Goal: Browse casually: Explore the website without a specific task or goal

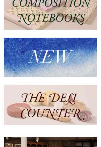
scroll to position [53, 0]
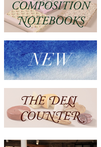
click at [70, 108] on img at bounding box center [50, 107] width 93 height 39
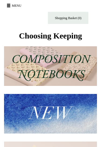
click at [16, 6] on button "Menu" at bounding box center [14, 5] width 19 height 9
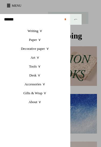
click at [40, 58] on link "Art +" at bounding box center [35, 57] width 70 height 9
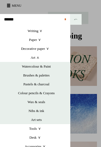
click at [50, 69] on link "Watercolour & Paint" at bounding box center [36, 66] width 67 height 9
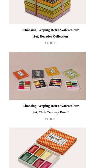
scroll to position [455, 0]
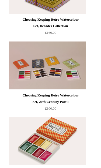
click at [71, 105] on div "Choosing Keeping Retro Watercolour Set, 20th Century Part I" at bounding box center [50, 98] width 58 height 13
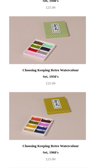
scroll to position [793, 0]
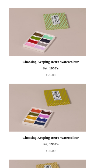
click at [70, 72] on div "Choosing Keeping Retro Watercolour Set, 1950's" at bounding box center [50, 65] width 58 height 13
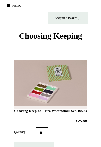
click at [9, 7] on span at bounding box center [8, 6] width 3 height 1
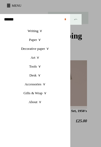
click at [41, 59] on link "Art +" at bounding box center [35, 57] width 70 height 9
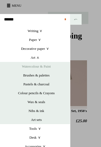
click at [52, 68] on link "Watercolour & Paint" at bounding box center [36, 66] width 67 height 9
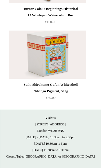
scroll to position [3696, 0]
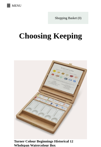
click at [21, 5] on button "Menu" at bounding box center [14, 5] width 19 height 9
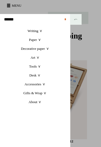
click at [47, 85] on link "Accessories +" at bounding box center [35, 83] width 70 height 9
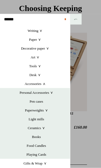
scroll to position [27, 0]
click at [56, 94] on link "Personal Accessories +" at bounding box center [36, 92] width 67 height 9
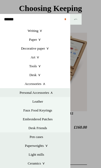
click at [42, 76] on link "Desk +" at bounding box center [35, 75] width 70 height 9
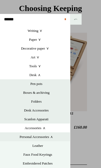
click at [43, 67] on link "Tools +" at bounding box center [35, 66] width 70 height 9
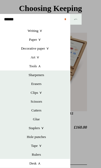
click at [40, 58] on link "Art +" at bounding box center [35, 57] width 70 height 9
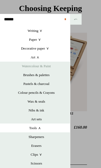
click at [40, 120] on link "Art sets" at bounding box center [36, 119] width 67 height 9
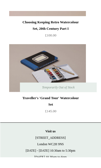
scroll to position [241, 0]
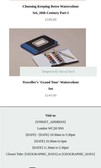
click at [70, 92] on div "Traveller's 'Grand Tour' Watercolour Set" at bounding box center [50, 85] width 58 height 13
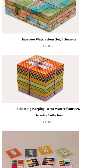
scroll to position [283, 0]
click at [79, 119] on div "Choosing Keeping Retro Watercolour Set, Decades Collection" at bounding box center [48, 112] width 68 height 13
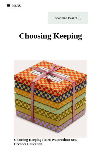
click at [12, 5] on button "Menu" at bounding box center [14, 5] width 19 height 9
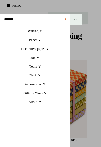
click at [42, 31] on link "Writing +" at bounding box center [35, 30] width 70 height 9
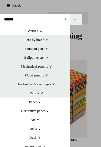
click at [45, 102] on link "Paper +" at bounding box center [35, 101] width 70 height 9
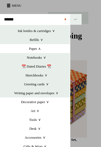
click at [68, 84] on link "Greeting cards +" at bounding box center [36, 83] width 67 height 9
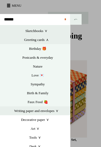
scroll to position [105, 0]
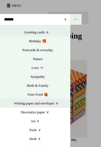
click at [68, 89] on link "Birth & Family" at bounding box center [37, 85] width 64 height 9
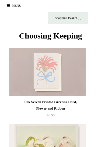
click at [14, 5] on button "Menu" at bounding box center [14, 5] width 19 height 9
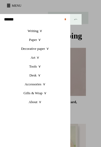
click at [42, 60] on link "Art +" at bounding box center [35, 57] width 70 height 9
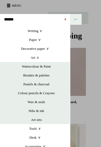
click at [54, 48] on link "Decorative paper +" at bounding box center [35, 48] width 70 height 9
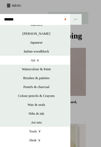
scroll to position [53, 0]
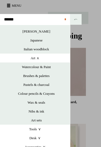
click at [66, 86] on link "Pastels & charcoal" at bounding box center [36, 84] width 67 height 9
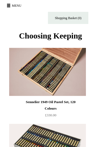
click at [10, 5] on span at bounding box center [8, 5] width 3 height 1
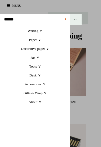
click at [41, 42] on link "Paper +" at bounding box center [35, 39] width 70 height 9
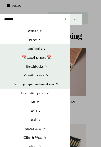
click at [41, 66] on link "Sketchbooks +" at bounding box center [36, 66] width 67 height 9
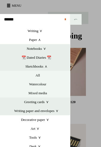
click at [47, 84] on link "Watercolour" at bounding box center [37, 83] width 64 height 9
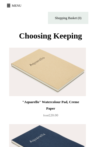
click at [19, 5] on button "Menu" at bounding box center [14, 5] width 19 height 9
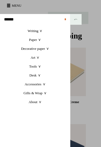
click at [39, 56] on link "Art +" at bounding box center [35, 57] width 70 height 9
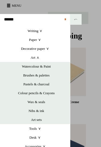
click at [39, 119] on link "Art sets" at bounding box center [36, 119] width 67 height 9
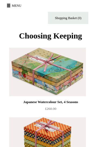
click at [18, 6] on button "Menu" at bounding box center [14, 5] width 19 height 9
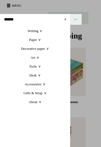
click at [41, 32] on link "Writing +" at bounding box center [35, 30] width 70 height 9
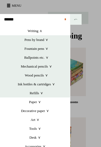
click at [41, 102] on link "Paper +" at bounding box center [35, 101] width 70 height 9
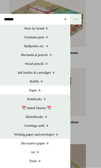
scroll to position [12, 0]
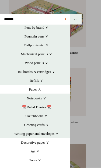
click at [43, 97] on link "Notebooks +" at bounding box center [36, 98] width 67 height 9
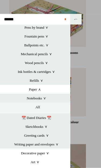
scroll to position [49, 0]
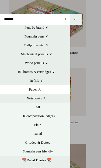
click at [41, 106] on link "All" at bounding box center [37, 107] width 64 height 9
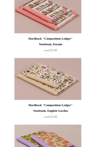
scroll to position [819, 0]
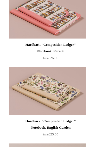
click at [78, 115] on img at bounding box center [47, 91] width 76 height 48
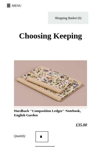
select select "********"
click at [13, 7] on button "Menu" at bounding box center [14, 5] width 19 height 9
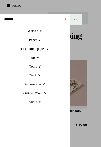
click at [45, 76] on link "Desk +" at bounding box center [35, 75] width 70 height 9
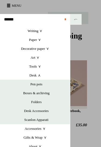
click at [49, 127] on link "Accessories +" at bounding box center [35, 128] width 70 height 9
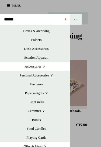
scroll to position [62, 0]
